Goal: Information Seeking & Learning: Find specific page/section

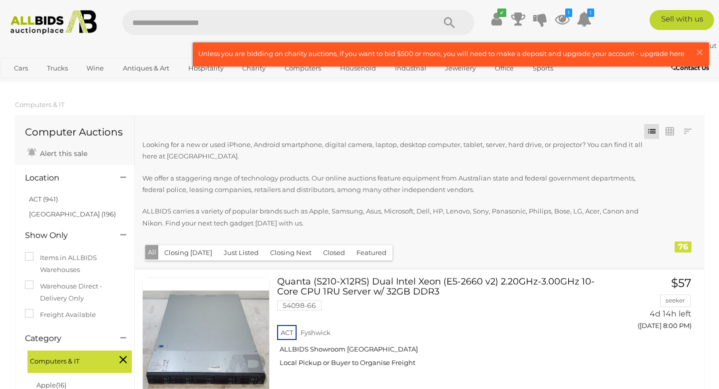
click at [31, 25] on img at bounding box center [53, 22] width 97 height 24
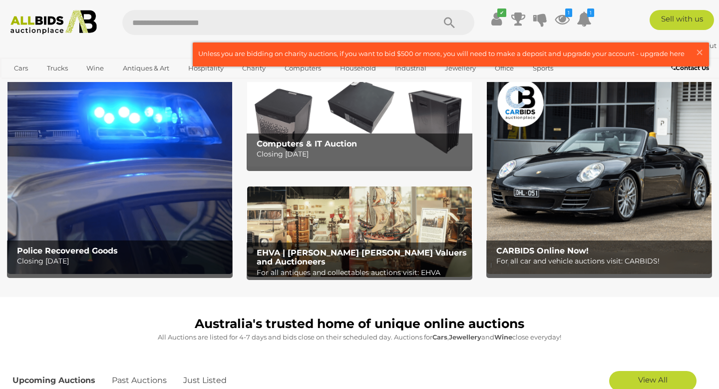
scroll to position [32, 0]
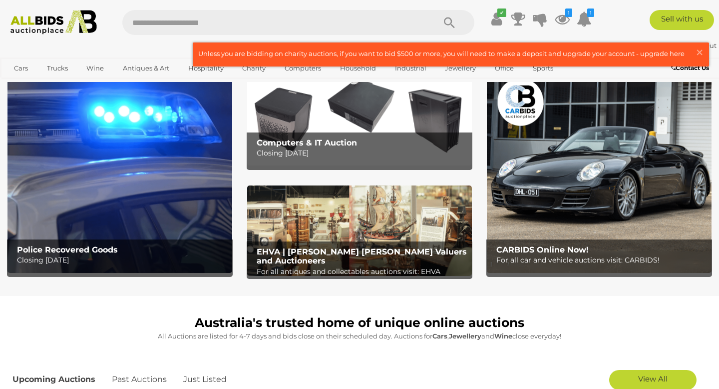
click at [191, 203] on img at bounding box center [119, 173] width 225 height 197
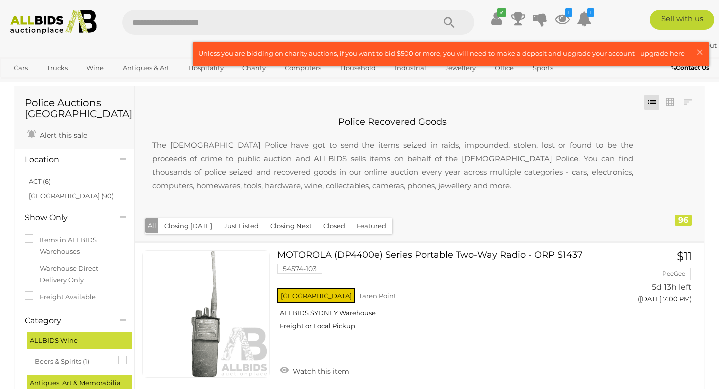
scroll to position [14, 0]
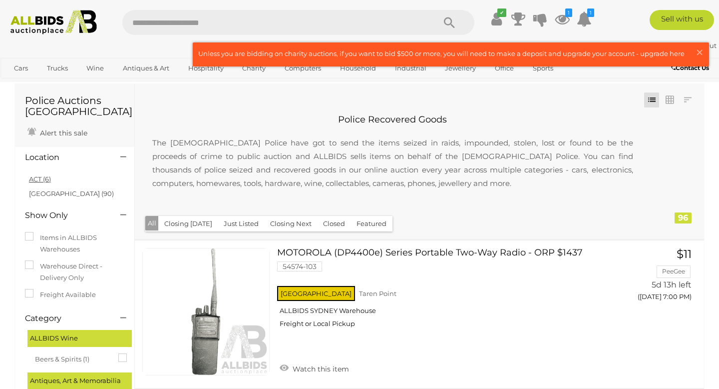
click at [42, 179] on link "ACT (6)" at bounding box center [40, 179] width 22 height 8
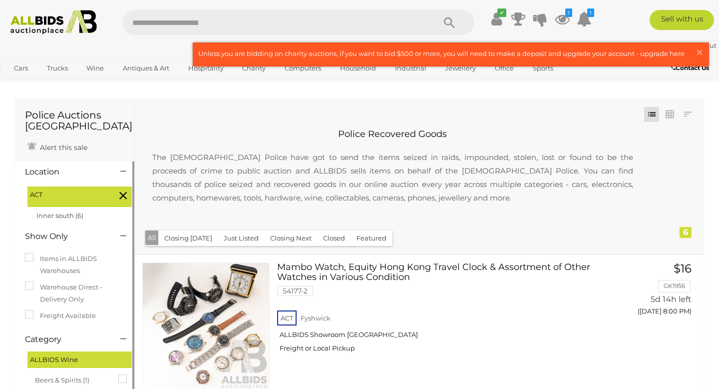
click at [125, 195] on icon at bounding box center [122, 195] width 7 height 13
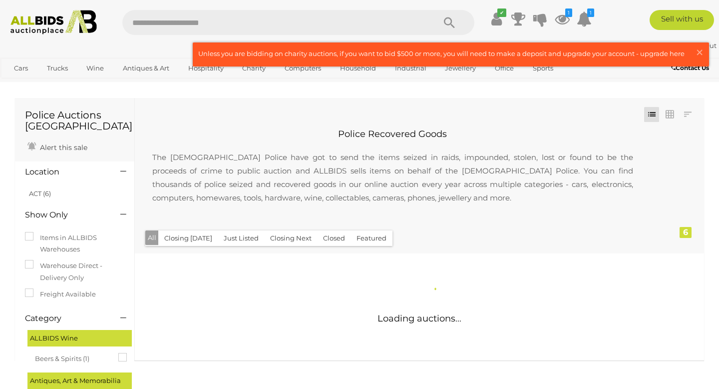
click at [201, 25] on input "text" at bounding box center [273, 22] width 303 height 25
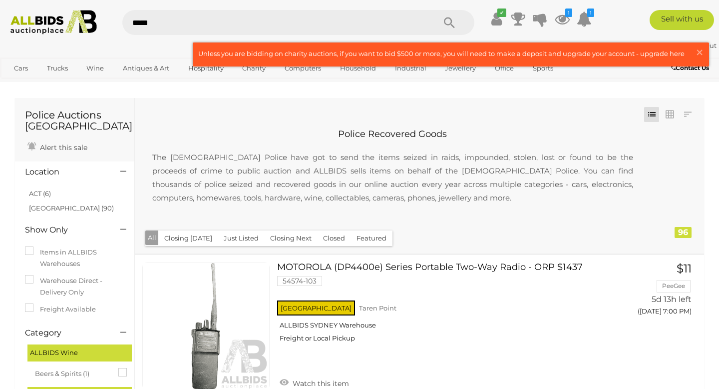
type input "******"
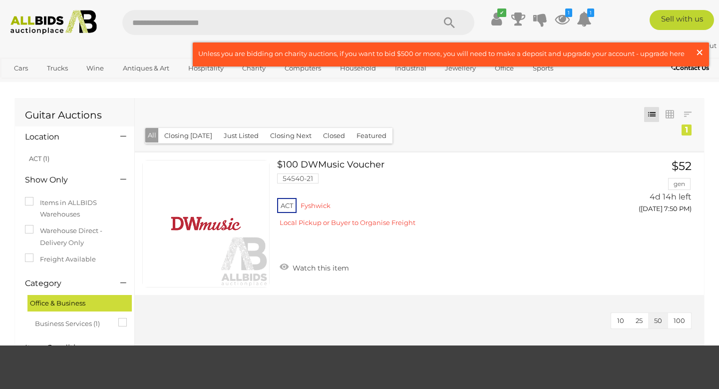
click at [699, 52] on span "×" at bounding box center [699, 51] width 9 height 19
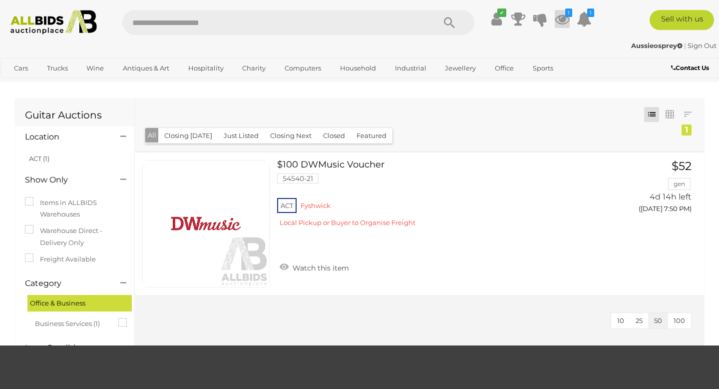
click at [564, 18] on icon at bounding box center [562, 19] width 15 height 18
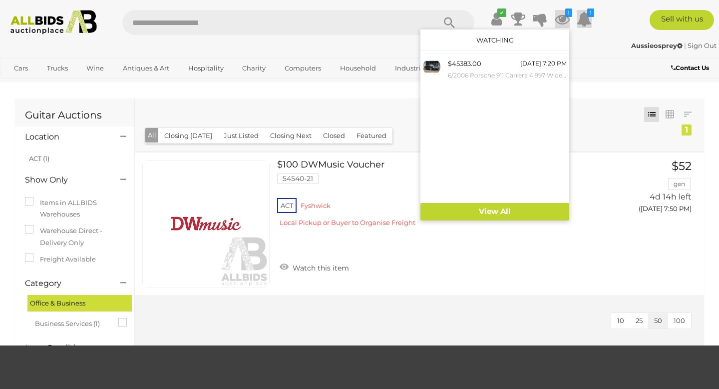
click at [585, 15] on icon at bounding box center [584, 19] width 15 height 18
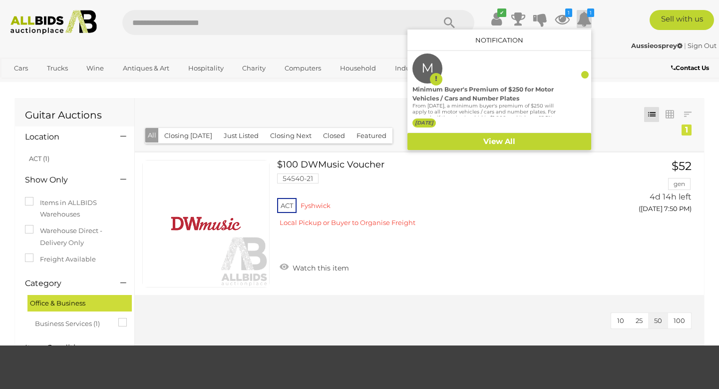
click at [618, 67] on div "Contact Us" at bounding box center [660, 68] width 120 height 13
